Goal: Browse casually: Explore the website without a specific task or goal

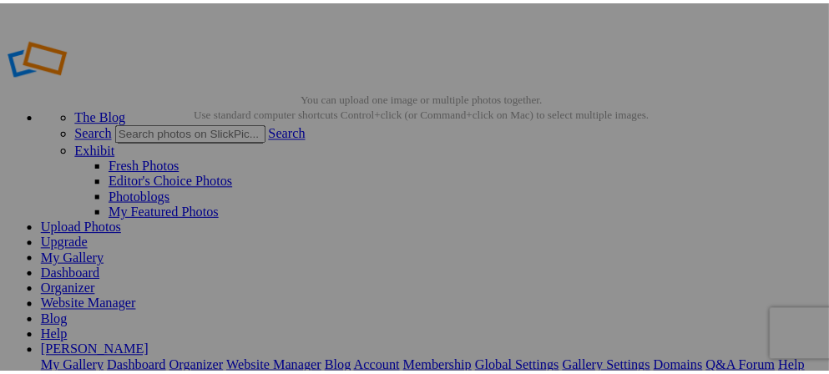
scroll to position [12, 0]
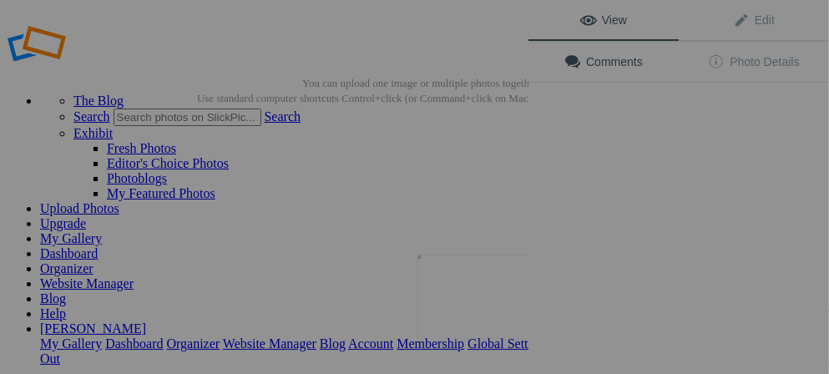
click at [510, 291] on img at bounding box center [479, 296] width 125 height 83
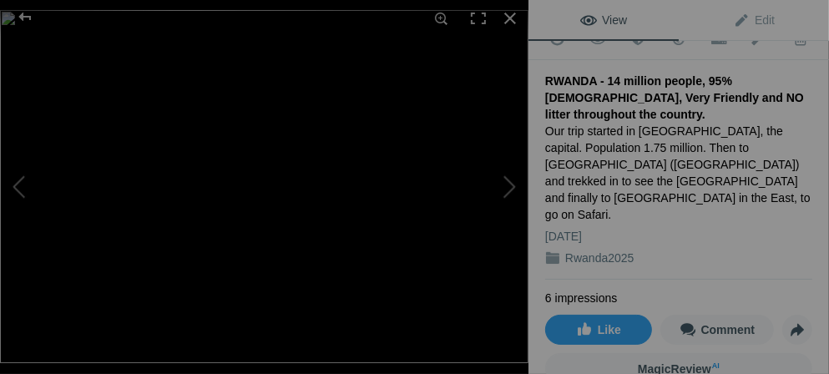
scroll to position [0, 0]
